Goal: Transaction & Acquisition: Purchase product/service

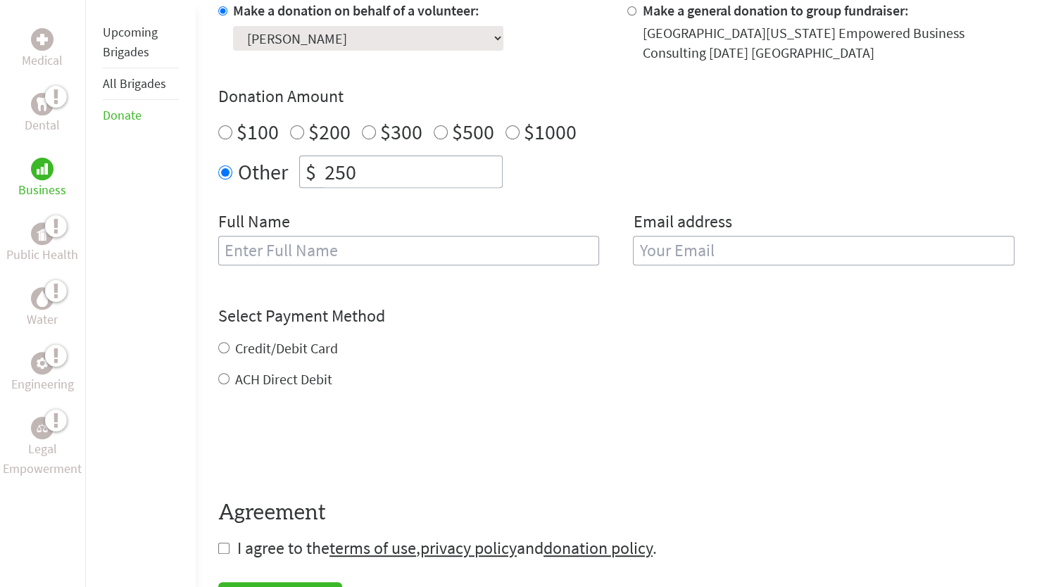
scroll to position [456, 0]
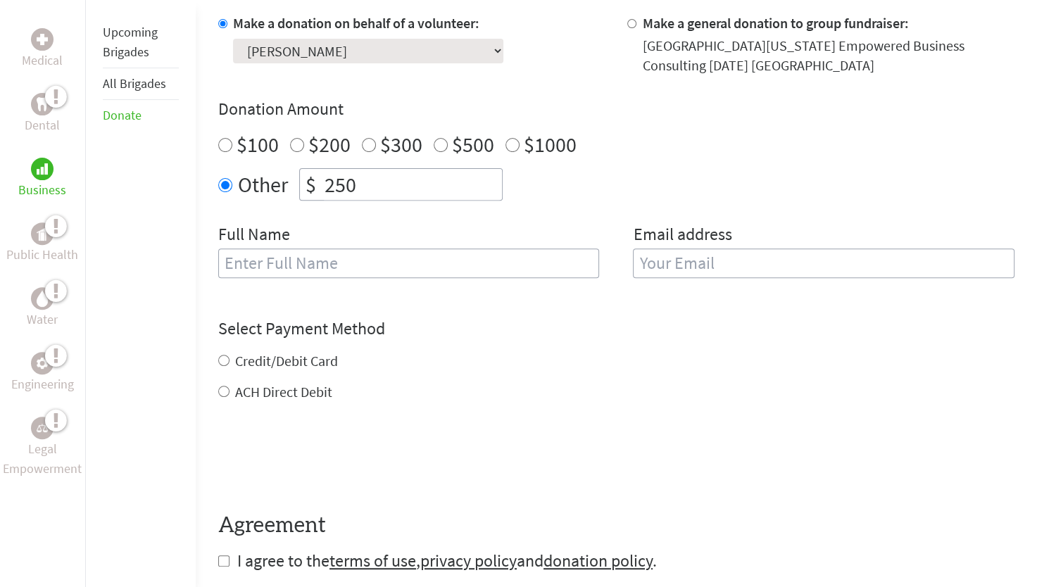
click at [326, 266] on input "text" at bounding box center [408, 263] width 381 height 30
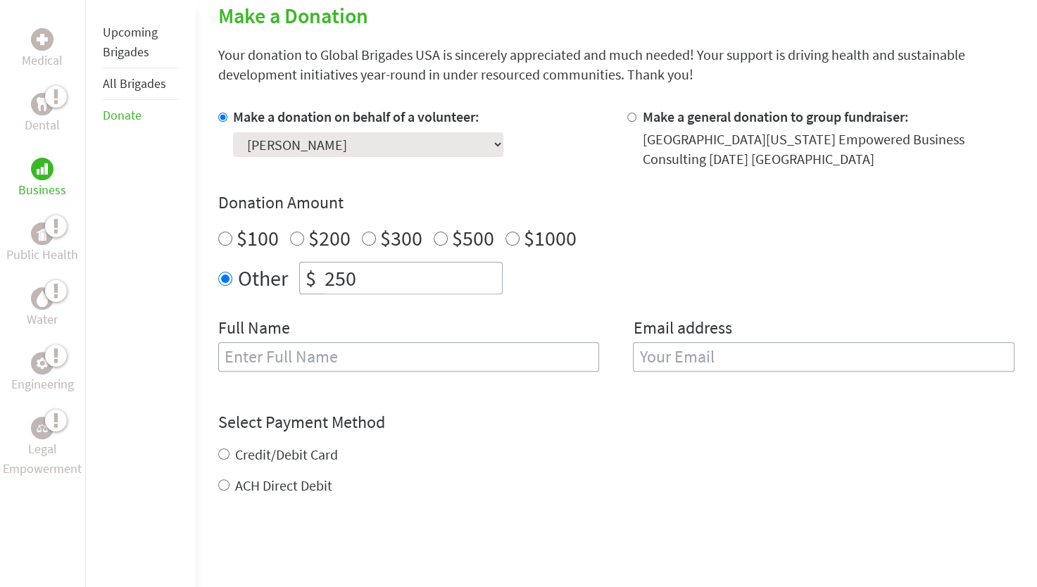
scroll to position [360, 0]
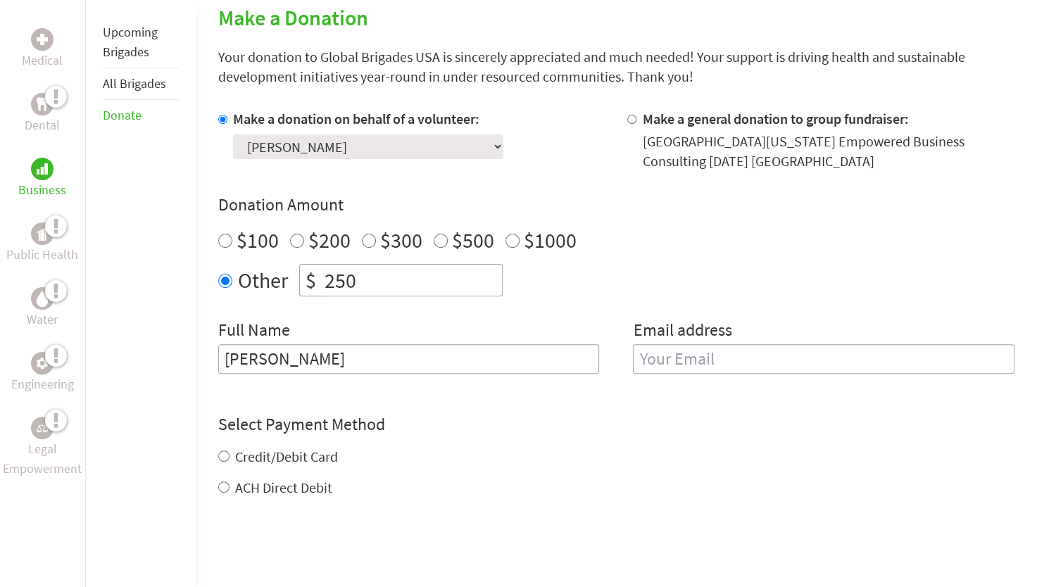
type input "[PERSON_NAME]"
click at [634, 355] on input "email" at bounding box center [823, 359] width 381 height 30
type input "[EMAIL_ADDRESS][DOMAIN_NAME]"
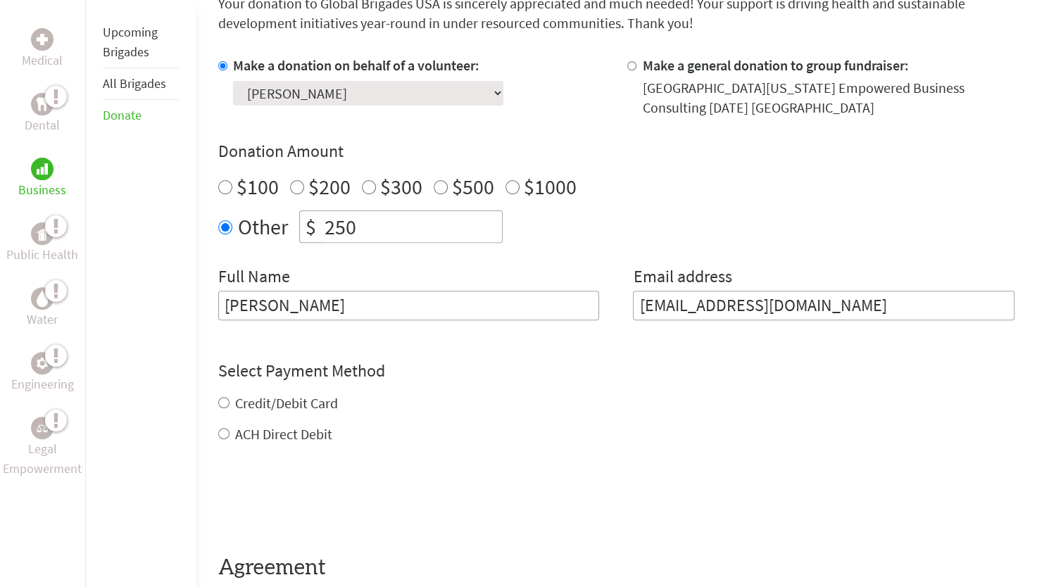
scroll to position [428, 0]
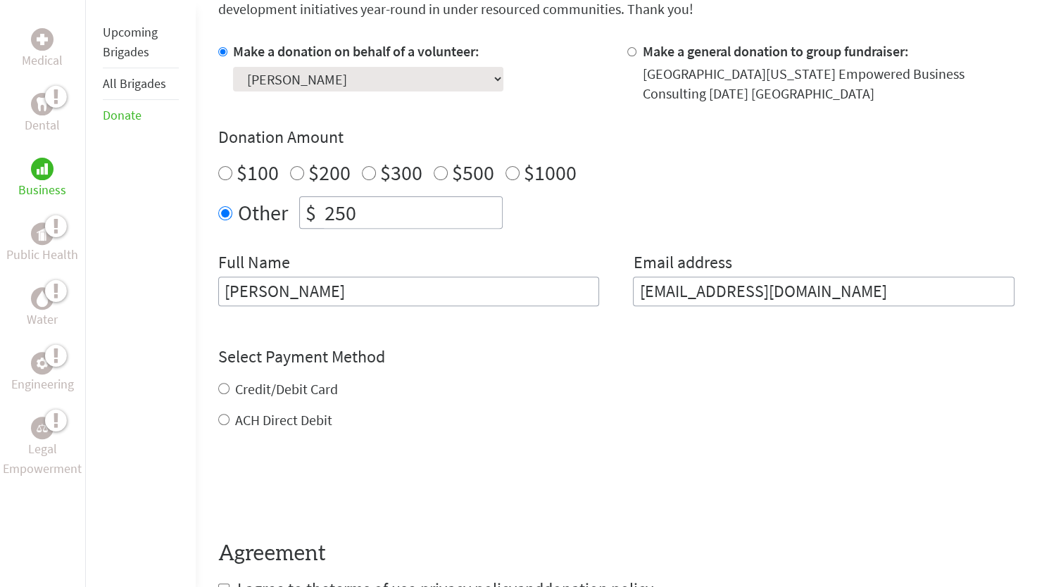
click at [277, 391] on div "Credit/Debit Card ACH Direct Debit" at bounding box center [616, 404] width 796 height 51
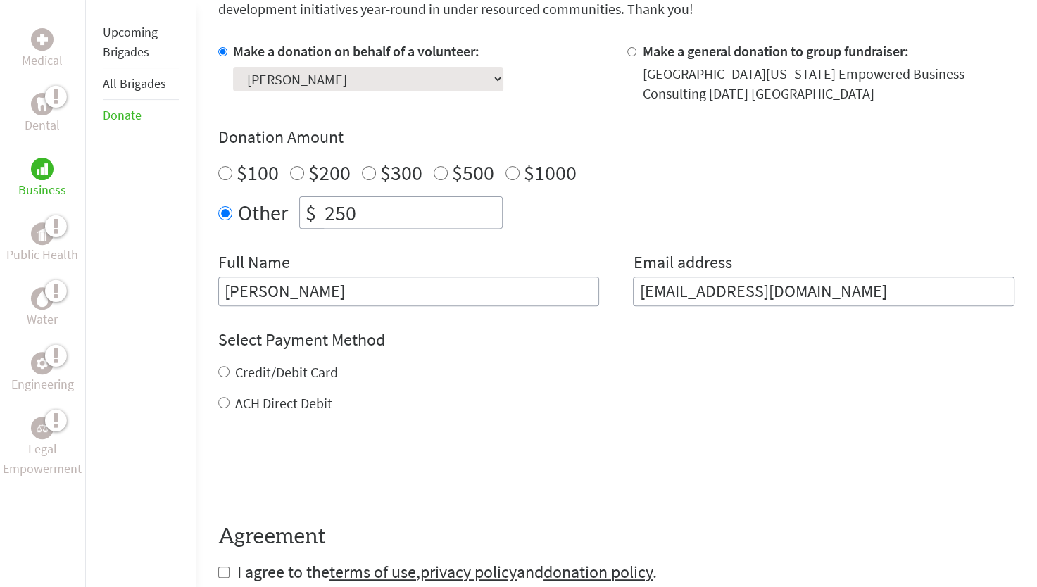
click at [220, 370] on input "Credit/Debit Card" at bounding box center [223, 371] width 11 height 11
radio input "true"
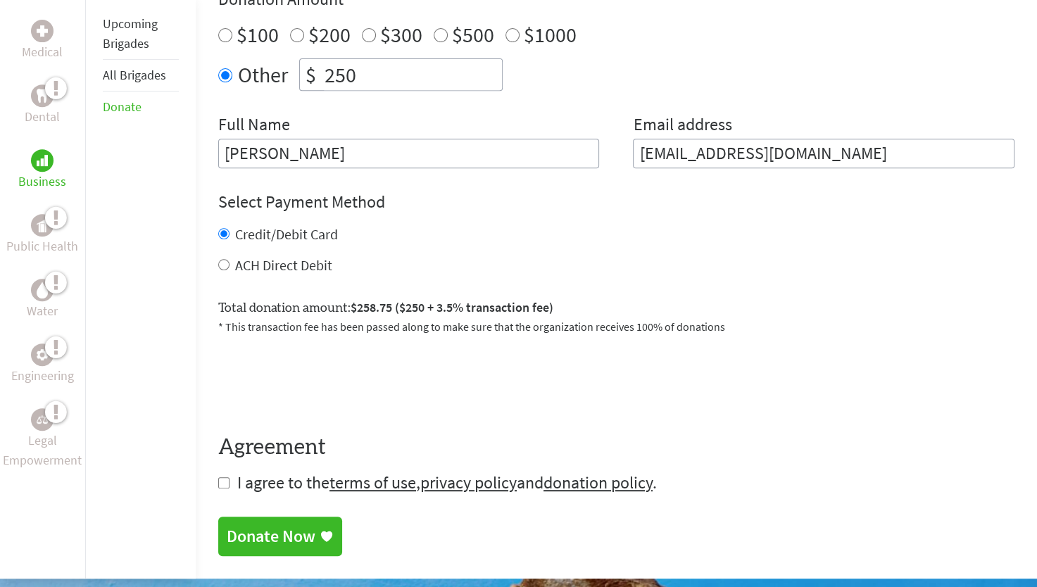
scroll to position [573, 0]
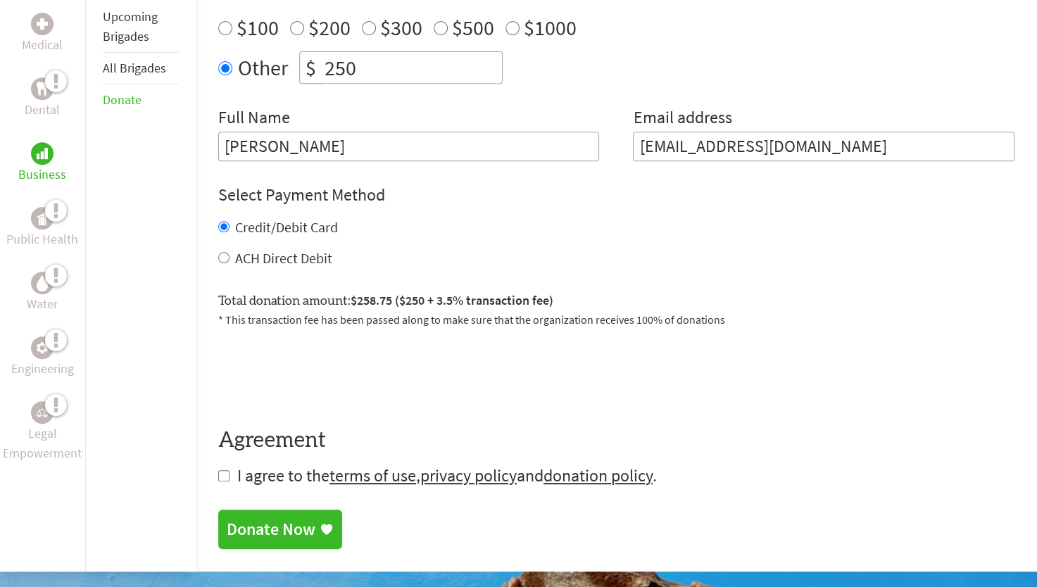
click at [225, 477] on input "checkbox" at bounding box center [223, 475] width 11 height 11
checkbox input "true"
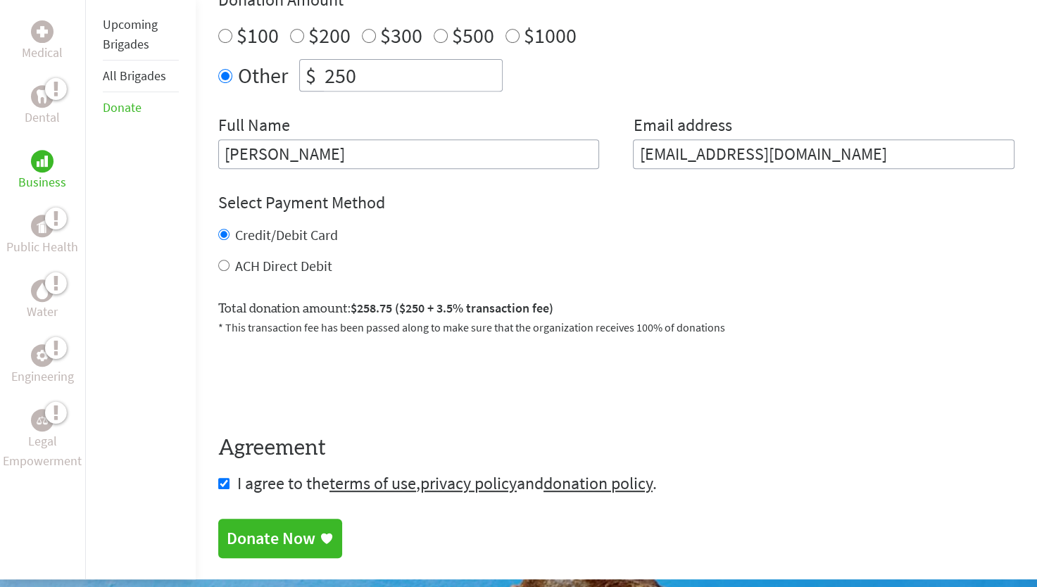
scroll to position [566, 0]
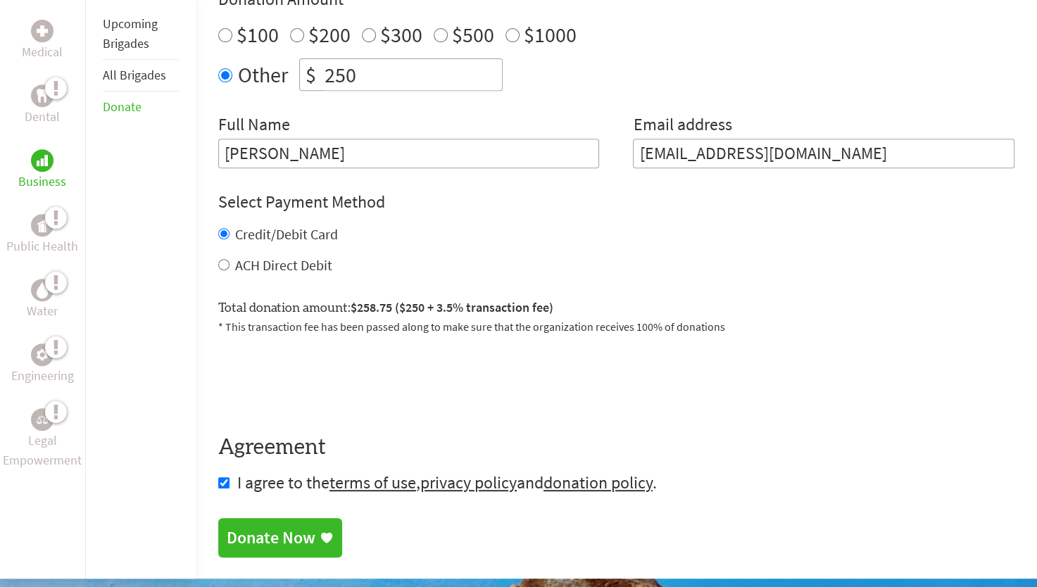
click at [278, 536] on div "Donate Now" at bounding box center [271, 537] width 89 height 23
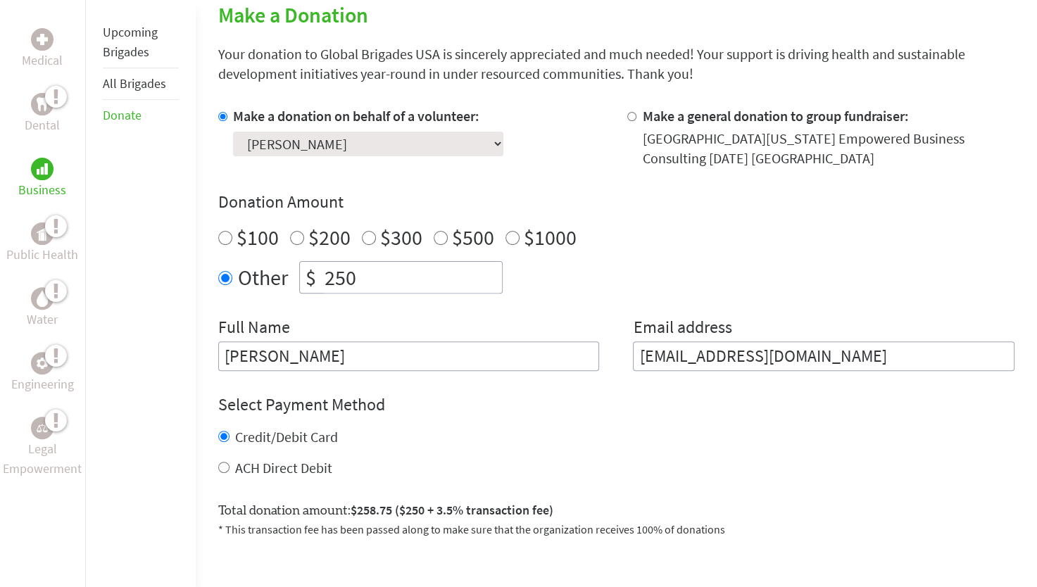
scroll to position [372, 0]
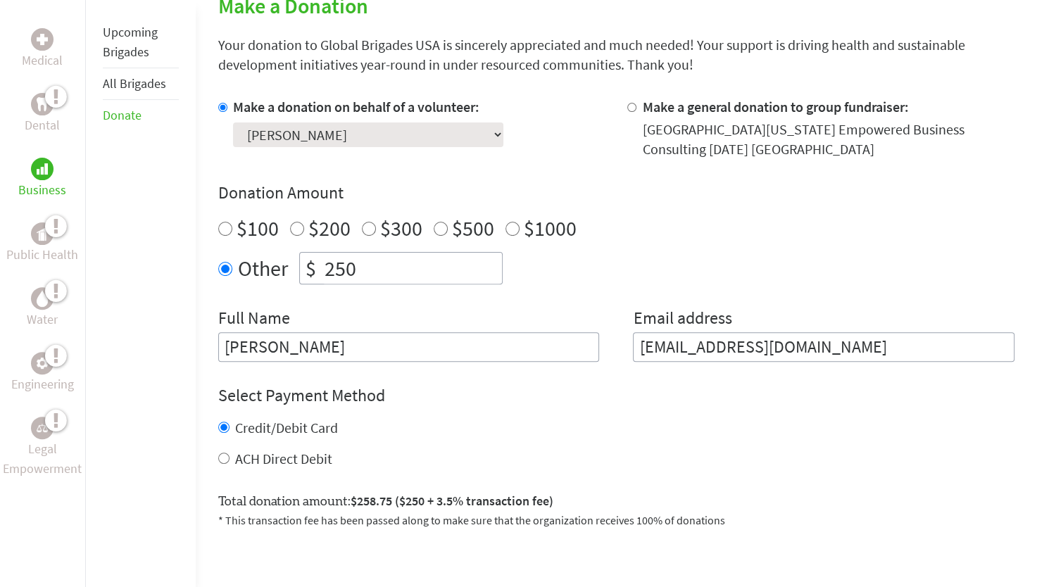
click at [222, 459] on input "ACH Direct Debit" at bounding box center [223, 458] width 11 height 11
radio input "true"
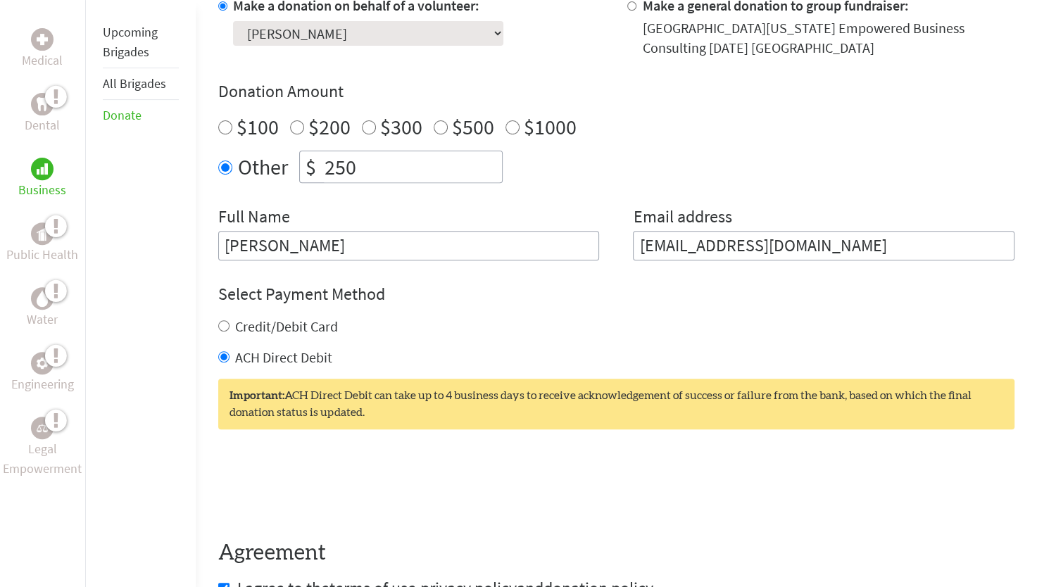
scroll to position [474, 0]
click at [259, 323] on label "Credit/Debit Card" at bounding box center [286, 326] width 103 height 18
click at [229, 323] on input "Credit/Debit Card" at bounding box center [223, 325] width 11 height 11
radio input "true"
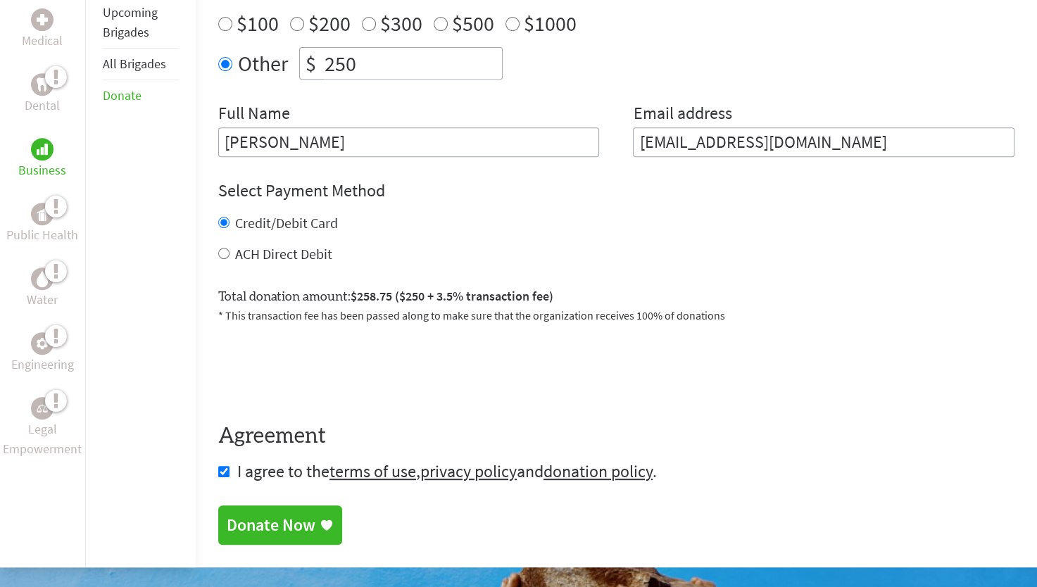
scroll to position [588, 0]
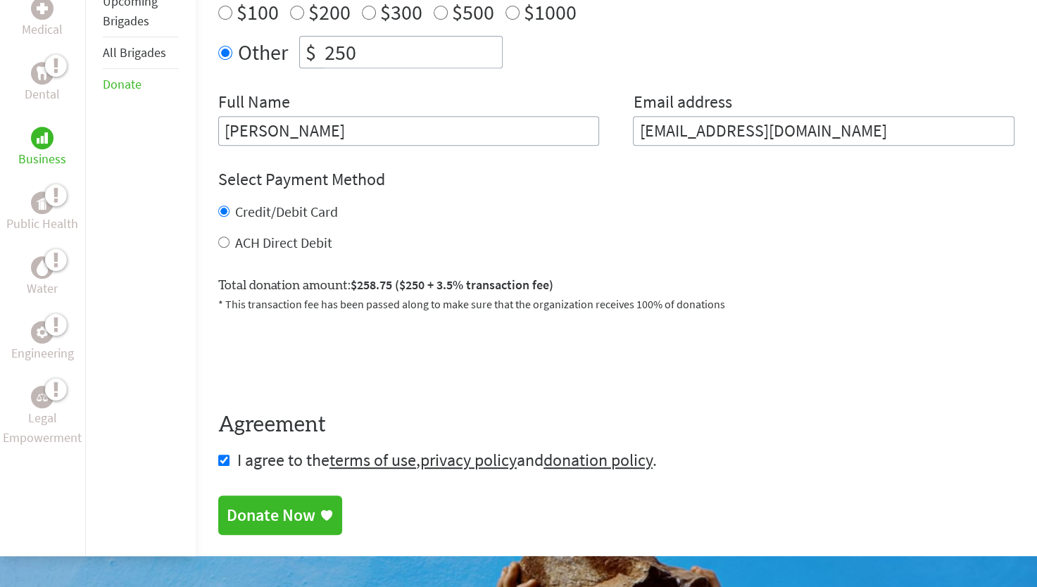
click at [263, 512] on div "Donate Now" at bounding box center [271, 515] width 89 height 23
